Goal: Task Accomplishment & Management: Use online tool/utility

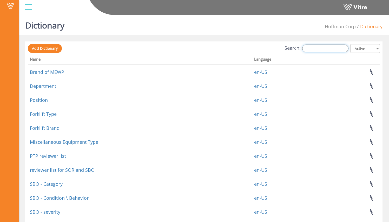
click at [318, 51] on input "Search:" at bounding box center [325, 49] width 46 height 8
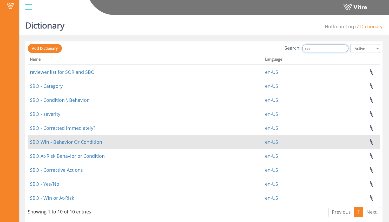
scroll to position [6, 0]
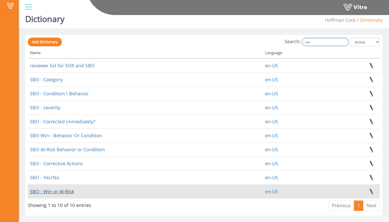
type input "sbo"
click at [64, 190] on link "SBO - Win or At-Risk" at bounding box center [52, 192] width 44 height 6
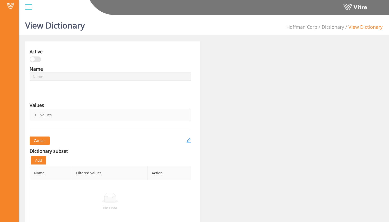
type input "SBO - Win or At-Risk"
click at [153, 119] on div "Values" at bounding box center [110, 115] width 161 height 12
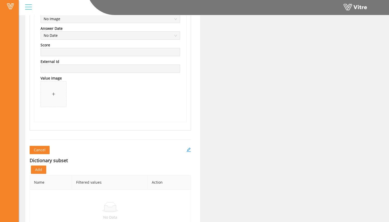
scroll to position [363, 0]
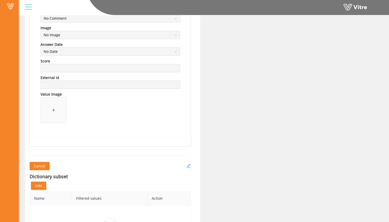
click at [188, 164] on icon "edit" at bounding box center [188, 166] width 5 height 5
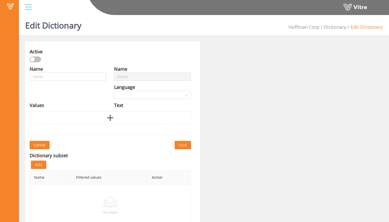
type input "SBO - Win or At-Risk"
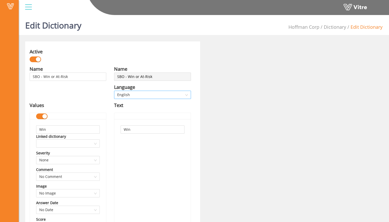
click at [185, 94] on span "English" at bounding box center [152, 95] width 70 height 8
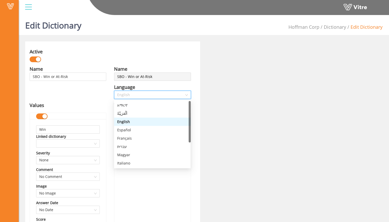
click at [184, 94] on span "English" at bounding box center [152, 95] width 70 height 8
click at [184, 95] on span "English" at bounding box center [152, 95] width 70 height 8
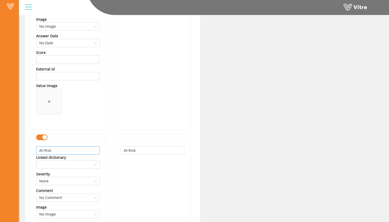
scroll to position [168, 0]
click at [143, 150] on input "At-Risk" at bounding box center [152, 150] width 64 height 8
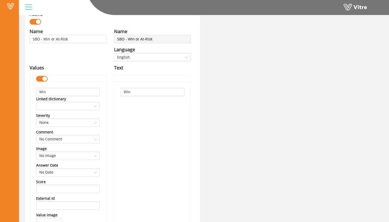
scroll to position [26, 0]
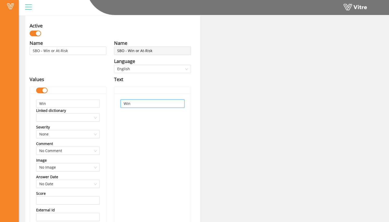
click at [142, 104] on input "Win" at bounding box center [152, 104] width 64 height 8
click at [151, 70] on span "English" at bounding box center [152, 69] width 70 height 8
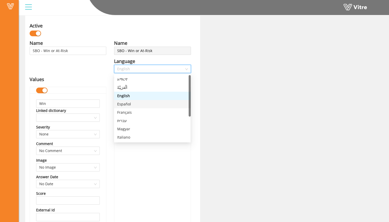
click at [145, 104] on div "Español" at bounding box center [152, 104] width 70 height 6
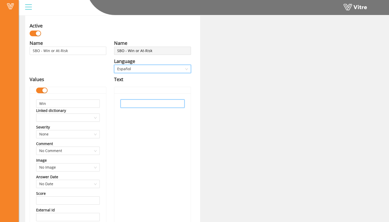
click at [145, 104] on input "text" at bounding box center [152, 104] width 64 height 8
click at [138, 106] on input "text" at bounding box center [152, 104] width 64 height 8
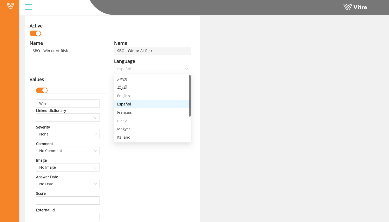
click at [143, 70] on span "Español" at bounding box center [152, 69] width 70 height 8
click at [137, 95] on div "English" at bounding box center [152, 96] width 70 height 6
type input "Win"
type input "At-Risk"
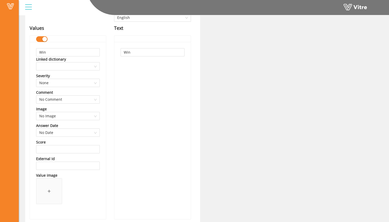
scroll to position [0, 0]
